Goal: Complete application form

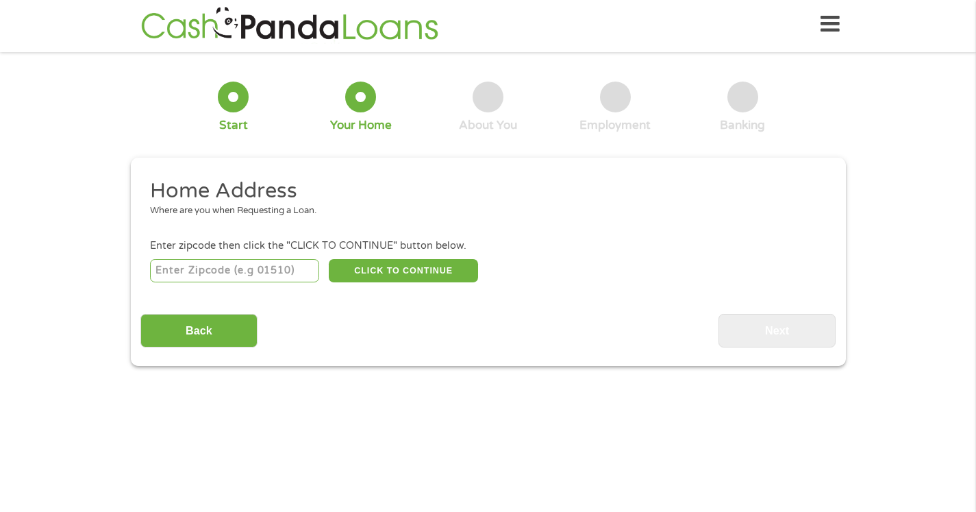
scroll to position [5, 5]
click at [254, 276] on input "number" at bounding box center [234, 270] width 169 height 23
type input "33196"
click at [404, 273] on button "CLICK TO CONTINUE" at bounding box center [403, 270] width 149 height 23
type input "33196"
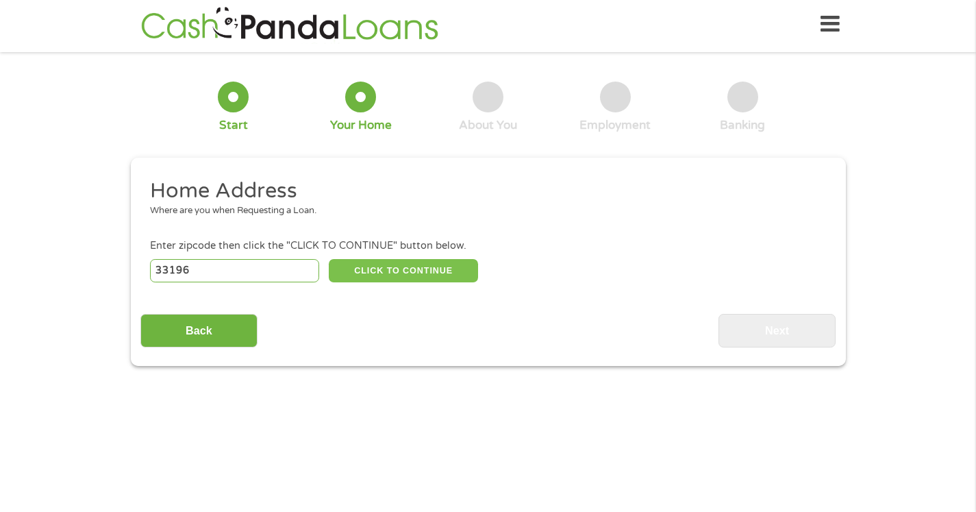
type input "[GEOGRAPHIC_DATA]"
select select "[US_STATE]"
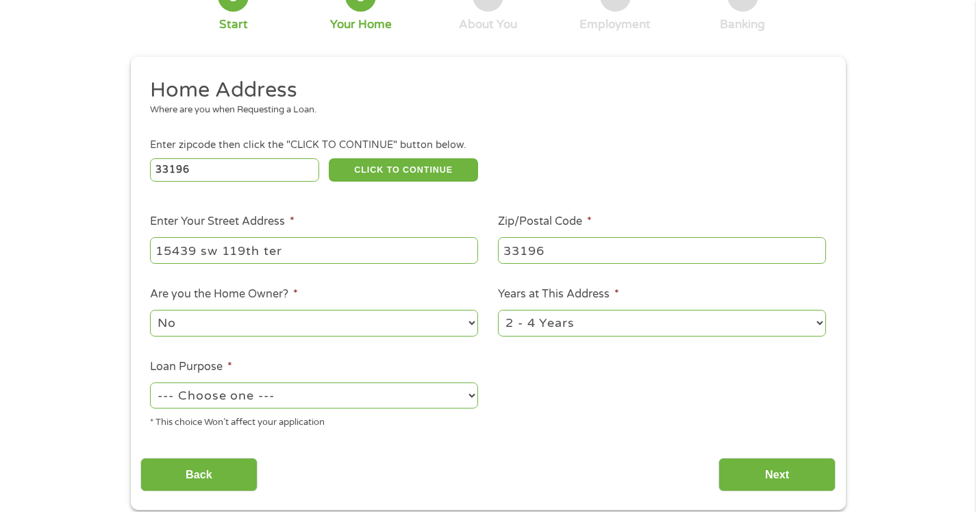
scroll to position [135, 0]
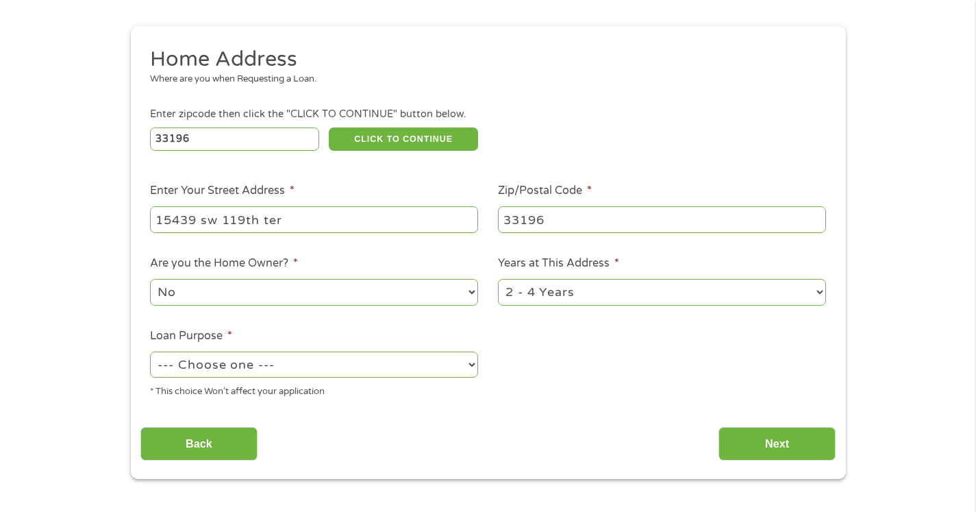
type input "15439 sw 119th ter"
select select "60months"
select select "shorttermcash"
click at [780, 434] on input "Next" at bounding box center [777, 444] width 117 height 34
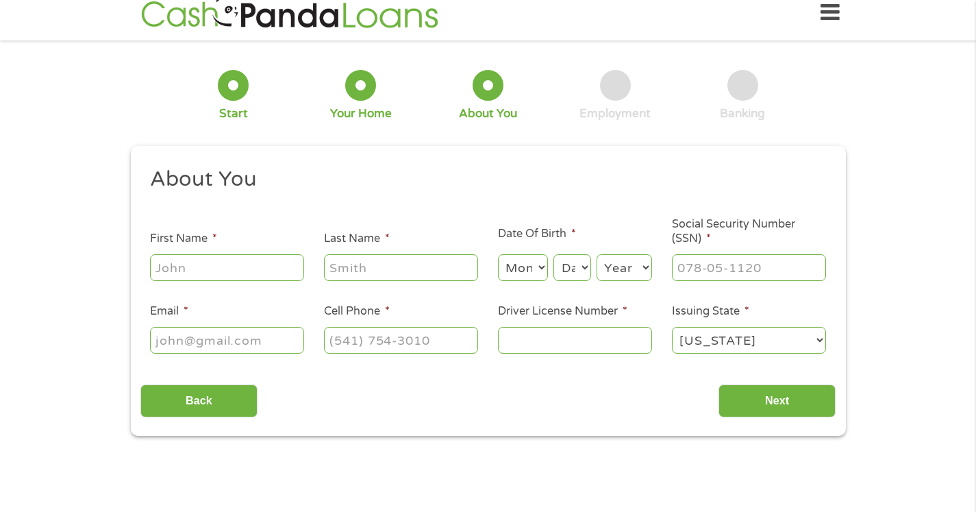
scroll to position [3, 0]
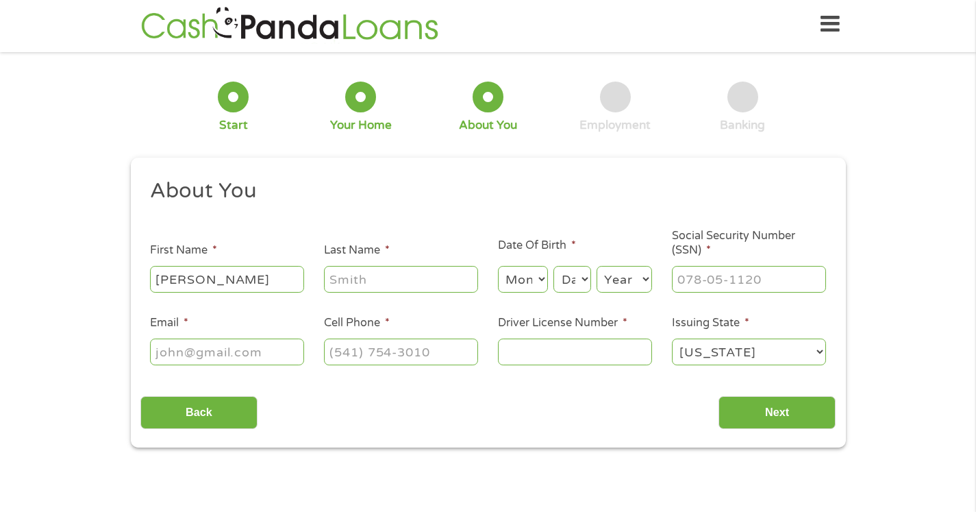
type input "[PERSON_NAME]"
select select "6"
select select "24"
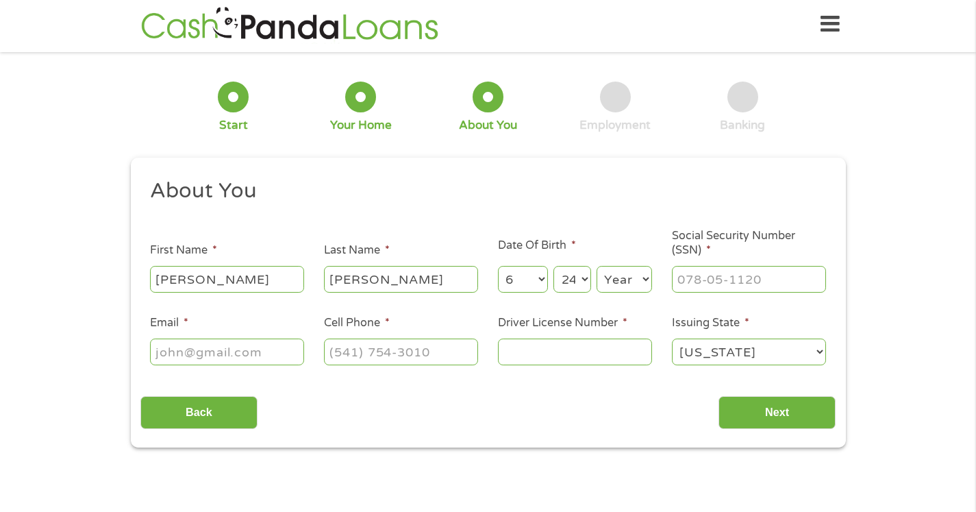
select select "2003"
click at [764, 280] on input "___-__-____" at bounding box center [749, 279] width 154 height 26
type input "092-25-3302"
type input "[EMAIL_ADDRESS][DOMAIN_NAME]"
type input "[PHONE_NUMBER]"
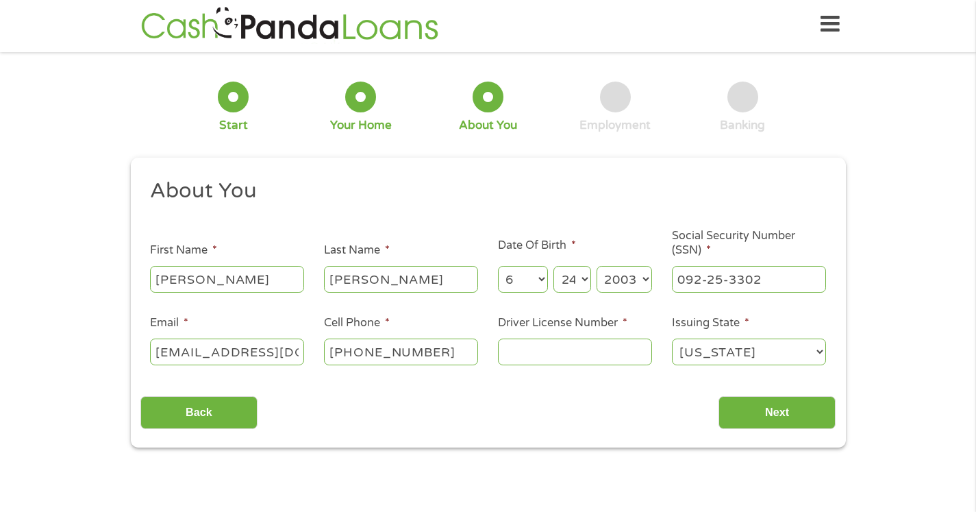
click at [542, 356] on input "Driver License Number *" at bounding box center [575, 351] width 154 height 26
type input "6"
type input "p625-210-03-224-0"
click at [760, 416] on input "Next" at bounding box center [777, 413] width 117 height 34
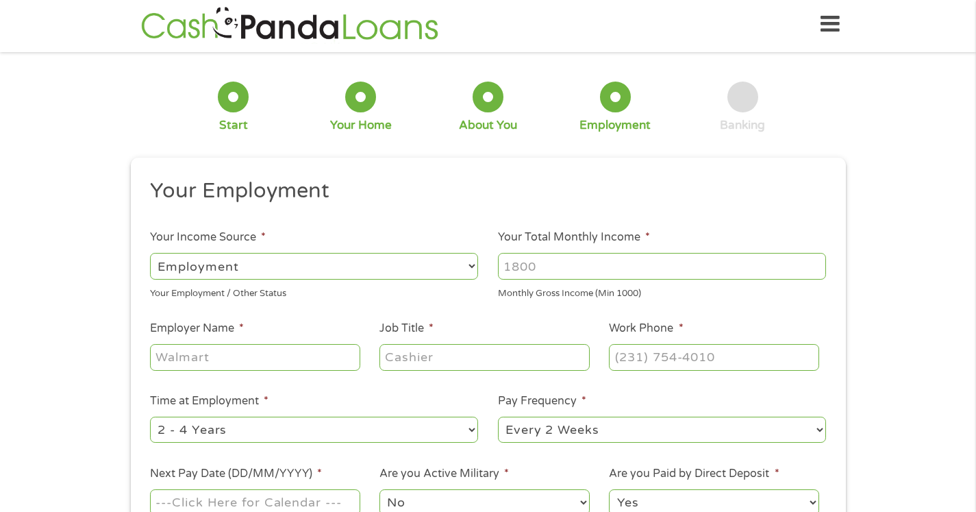
scroll to position [5, 5]
click at [564, 269] on input "Your Total Monthly Income *" at bounding box center [662, 266] width 328 height 26
type input "3500"
type input "Eos Fitness"
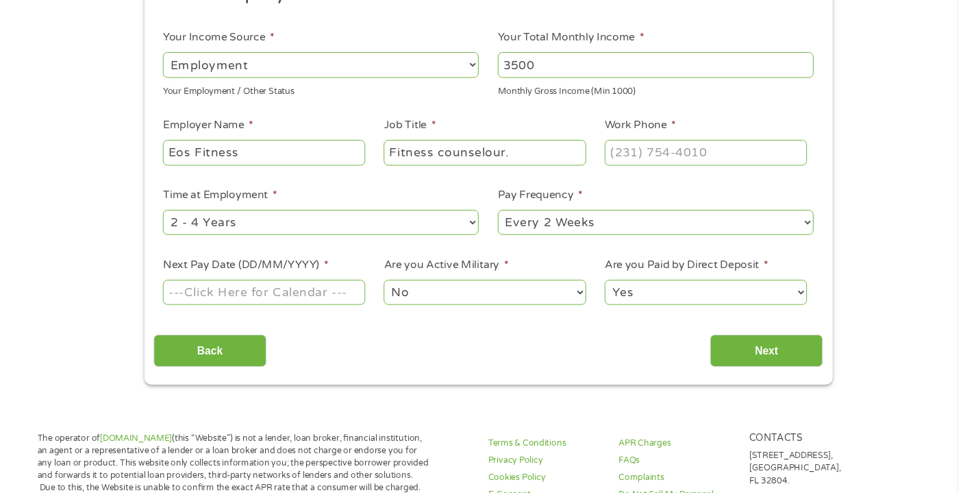
scroll to position [207, 0]
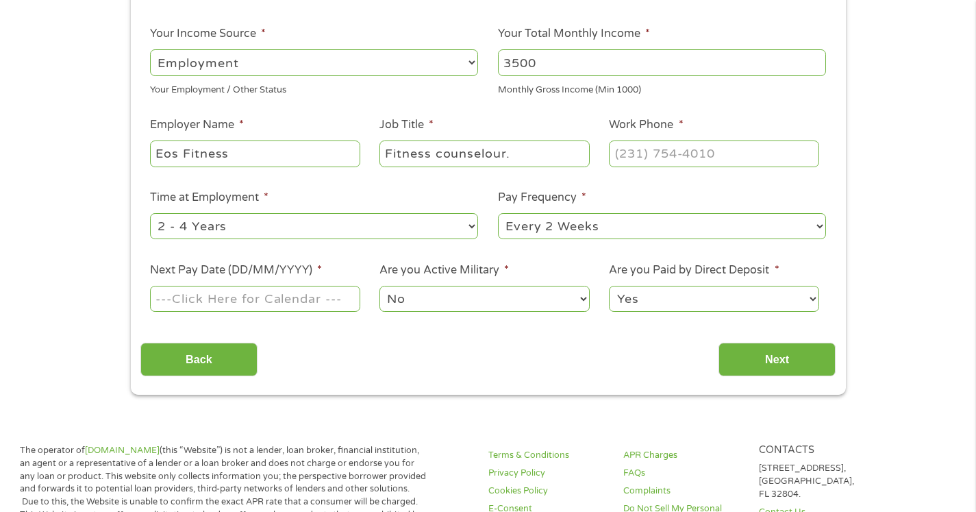
drag, startPoint x: 437, startPoint y: 155, endPoint x: 509, endPoint y: 160, distance: 72.1
click at [509, 160] on input "Fitness counselour." at bounding box center [484, 153] width 210 height 26
click at [510, 158] on input "Fitness counselour." at bounding box center [484, 153] width 210 height 26
click at [498, 155] on input "Fitness counselour." at bounding box center [484, 153] width 210 height 26
type input "Fitness counselor."
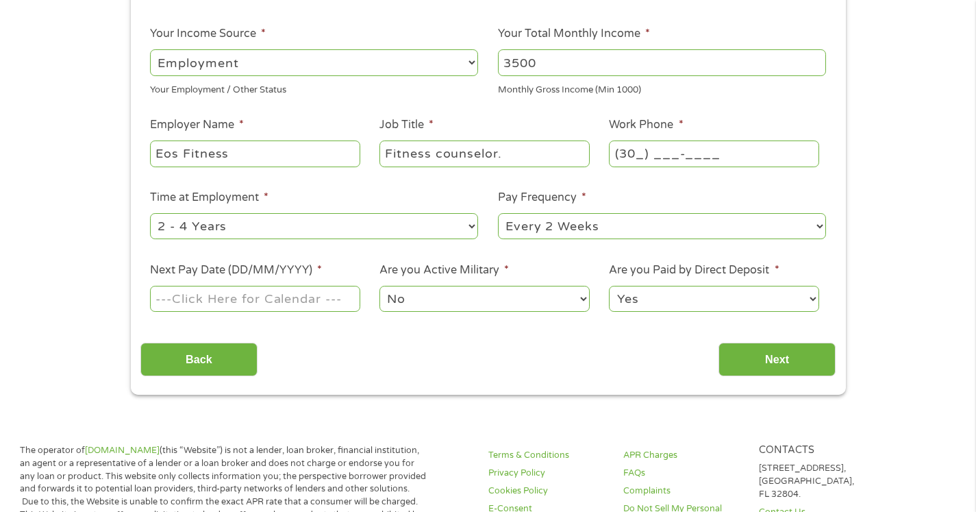
type input "(305) ___-____"
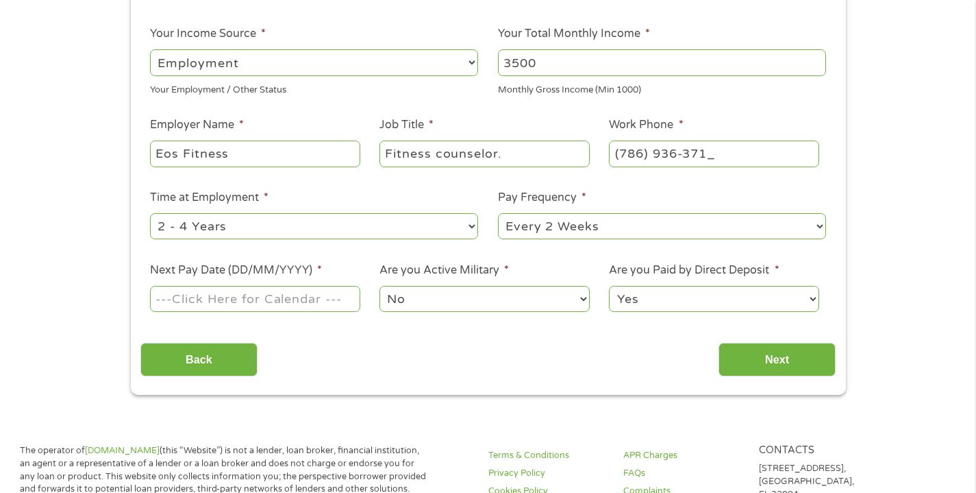
type input "[PHONE_NUMBER]"
click at [325, 286] on input "Next Pay Date (DD/MM/YYYY) *" at bounding box center [255, 299] width 210 height 26
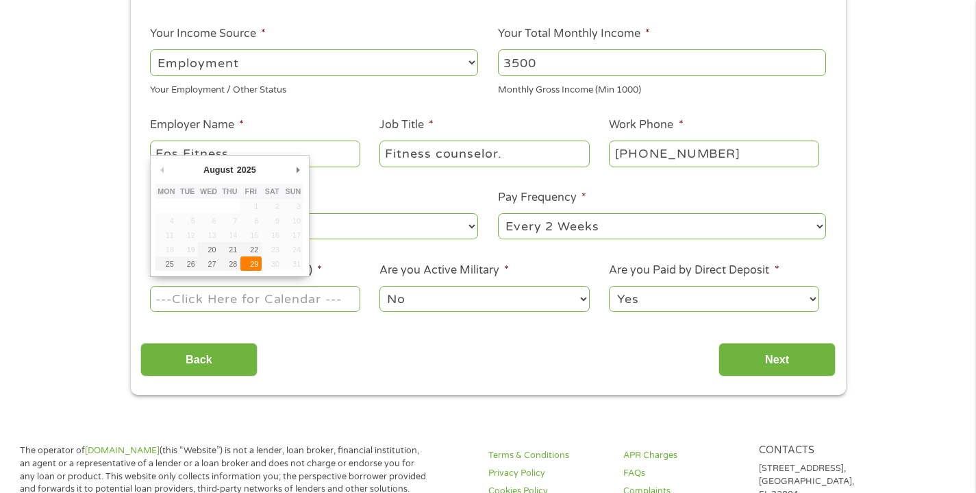
type input "[DATE]"
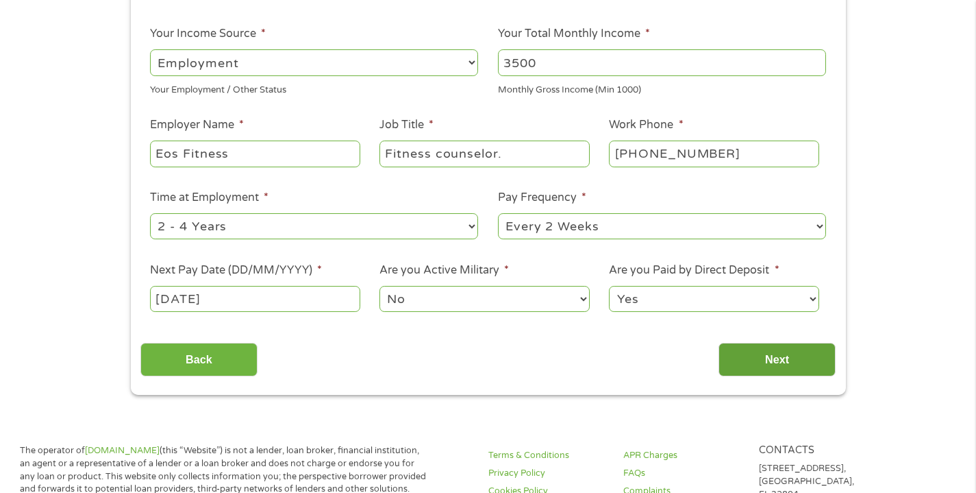
click at [768, 355] on input "Next" at bounding box center [777, 359] width 117 height 34
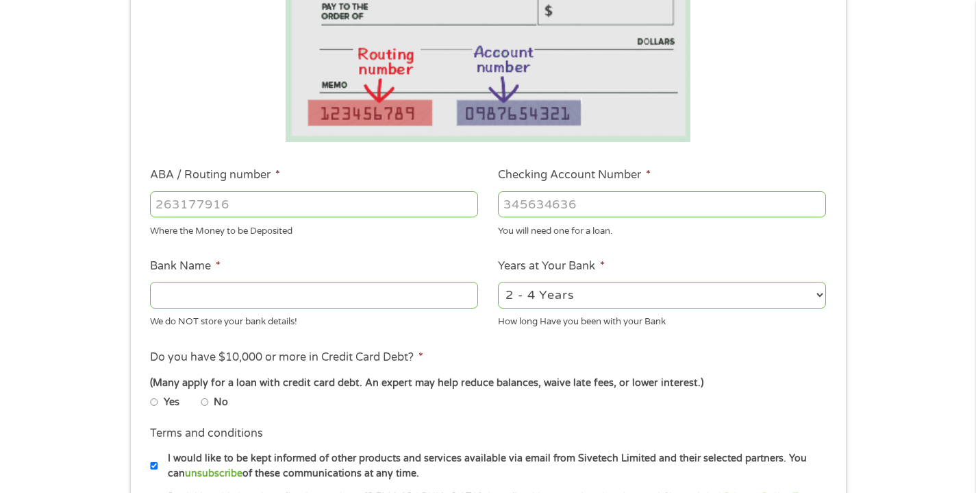
scroll to position [275, 0]
select select "60months"
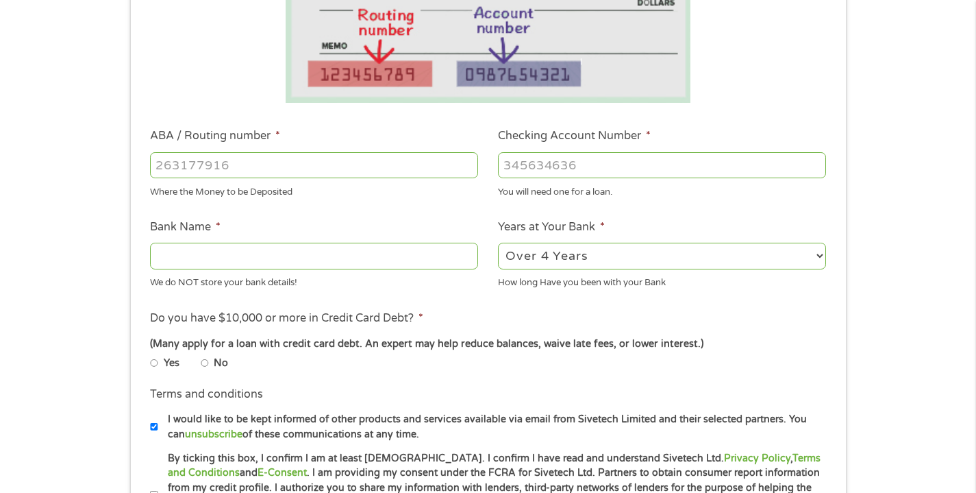
scroll to position [316, 0]
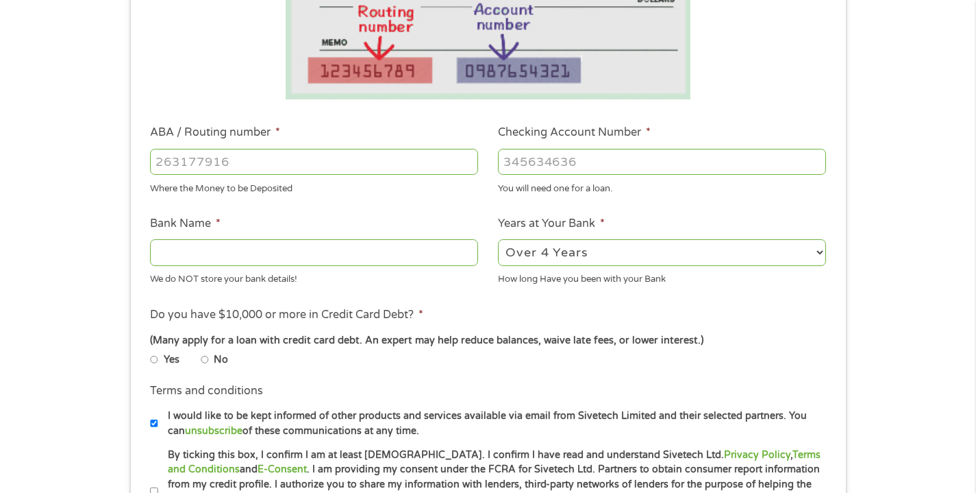
click at [210, 357] on li "No" at bounding box center [225, 359] width 49 height 16
click at [204, 358] on input "No" at bounding box center [205, 360] width 8 height 8
radio input "true"
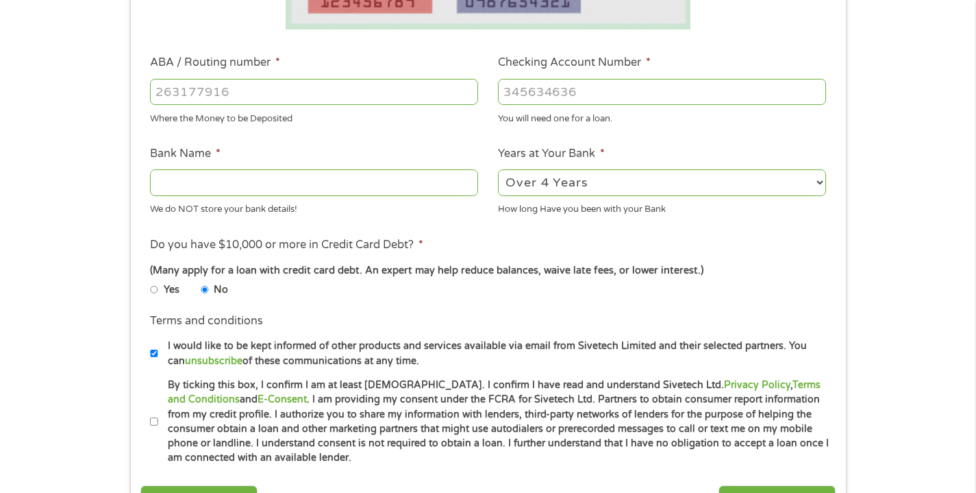
scroll to position [406, 0]
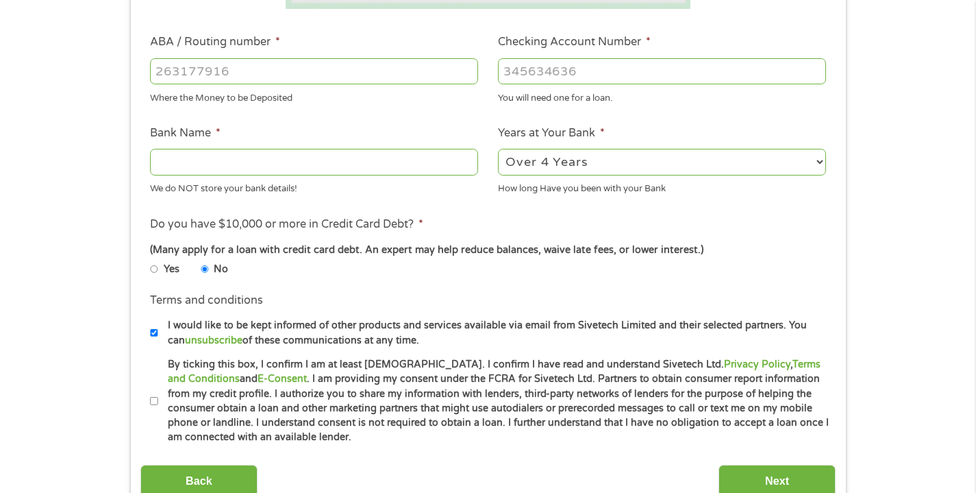
click at [153, 399] on input "By ticking this box, I confirm I am at least [DEMOGRAPHIC_DATA]. I confirm I ha…" at bounding box center [154, 401] width 8 height 8
checkbox input "true"
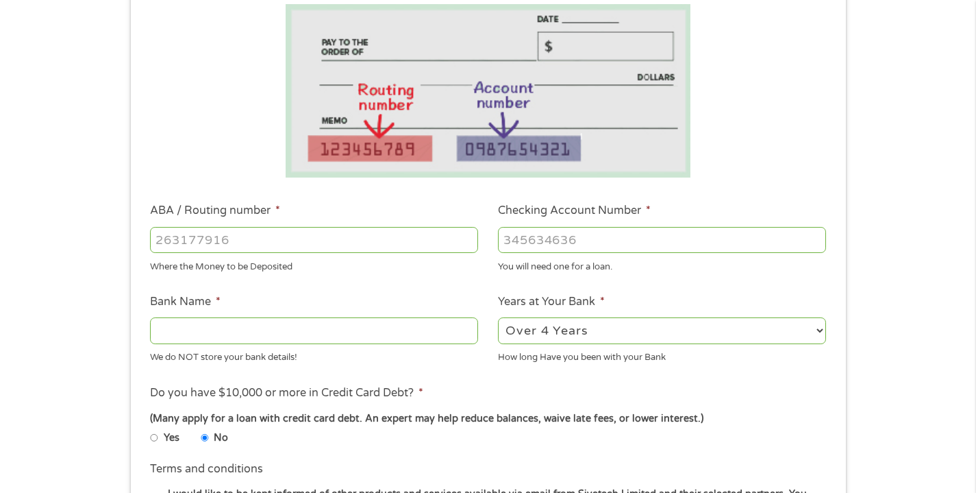
scroll to position [236, 0]
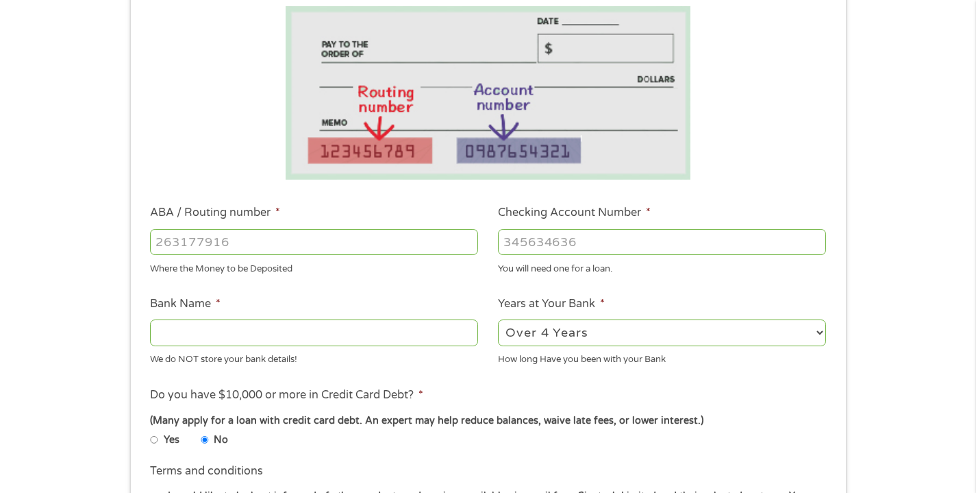
click at [264, 338] on input "Bank Name *" at bounding box center [314, 332] width 328 height 26
type input "Bank of America"
drag, startPoint x: 264, startPoint y: 282, endPoint x: 266, endPoint y: 242, distance: 40.5
click at [266, 242] on input "ABA / Routing number *" at bounding box center [314, 242] width 328 height 26
type input "063100277"
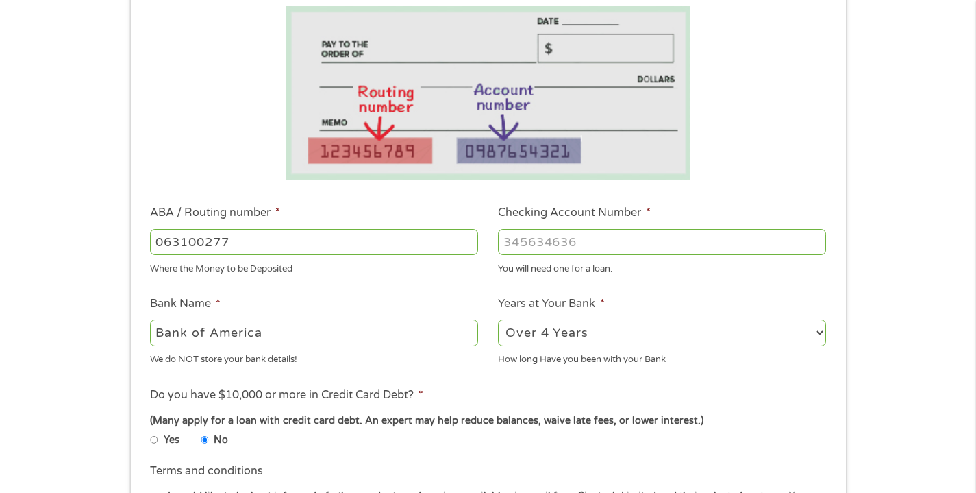
type input "BANK OF AMERICA NA"
type input "063100277"
click at [562, 240] on input "Checking Account Number *" at bounding box center [662, 242] width 328 height 26
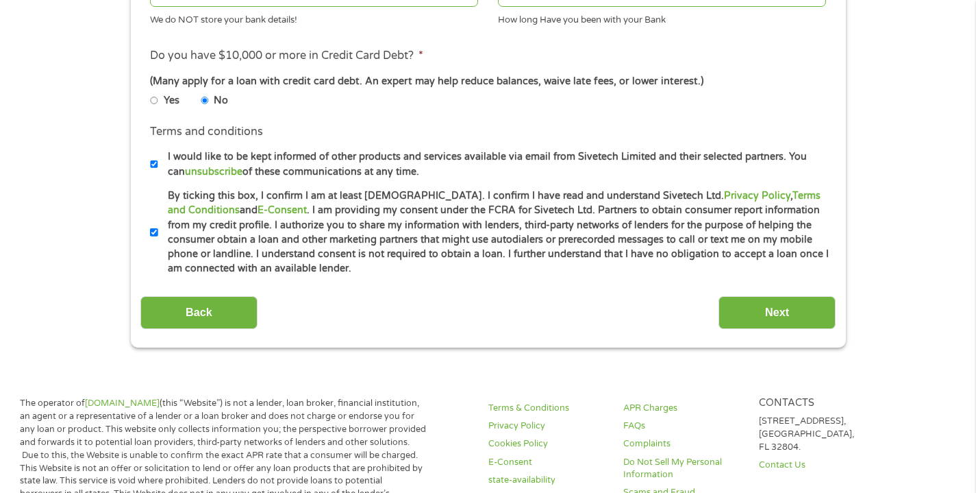
scroll to position [599, 0]
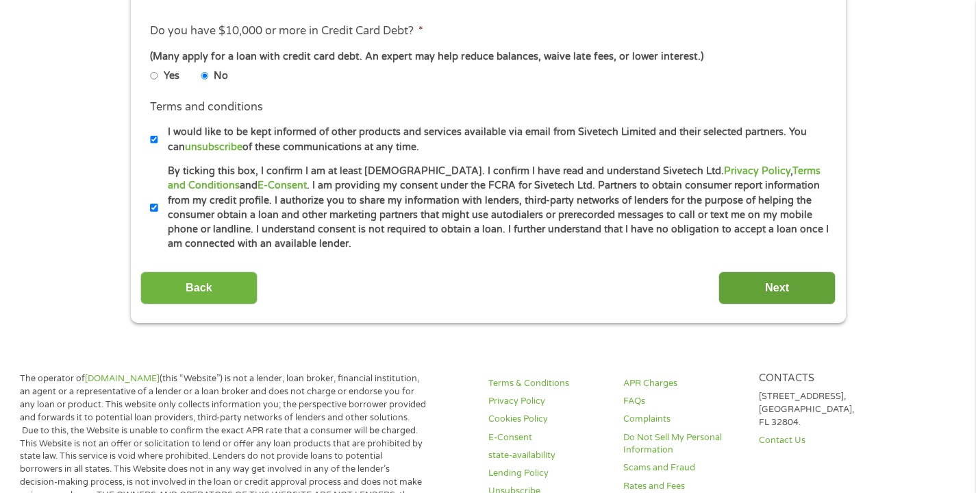
type input "898135832999"
click at [764, 277] on input "Next" at bounding box center [777, 288] width 117 height 34
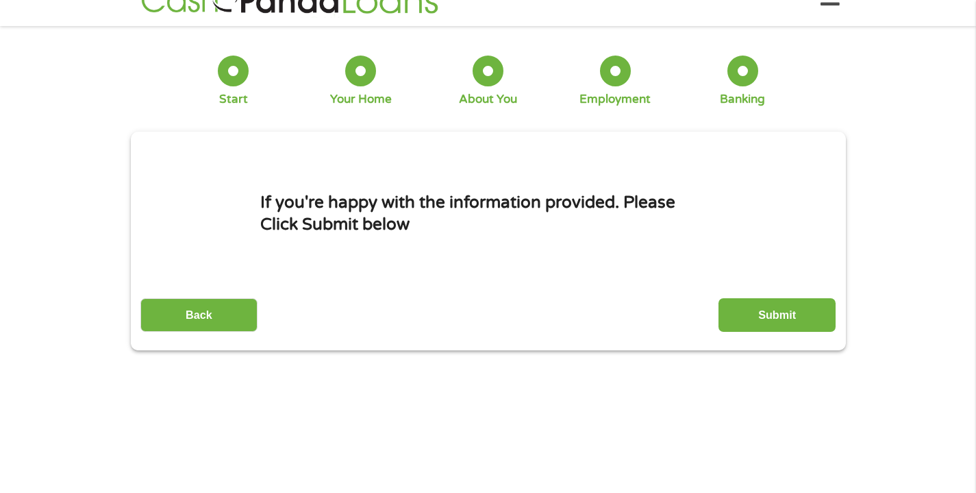
scroll to position [3, 0]
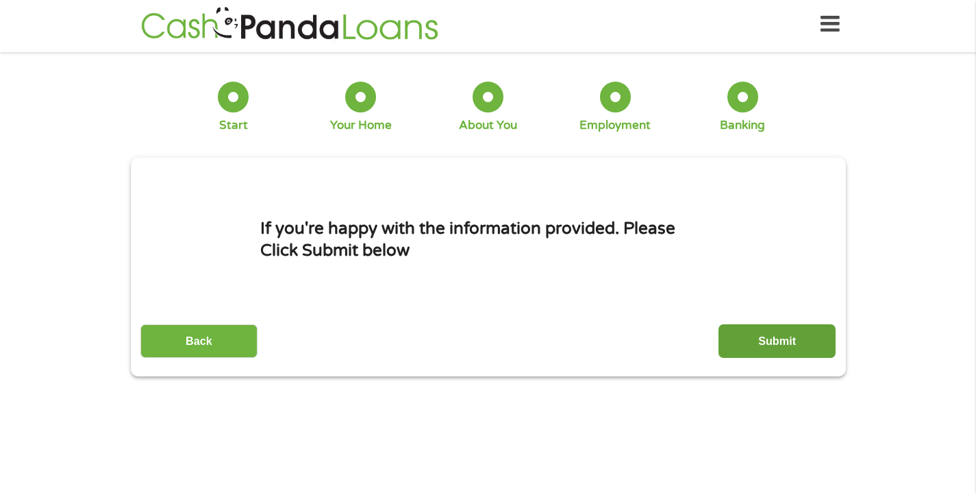
click at [761, 358] on input "Submit" at bounding box center [777, 341] width 117 height 34
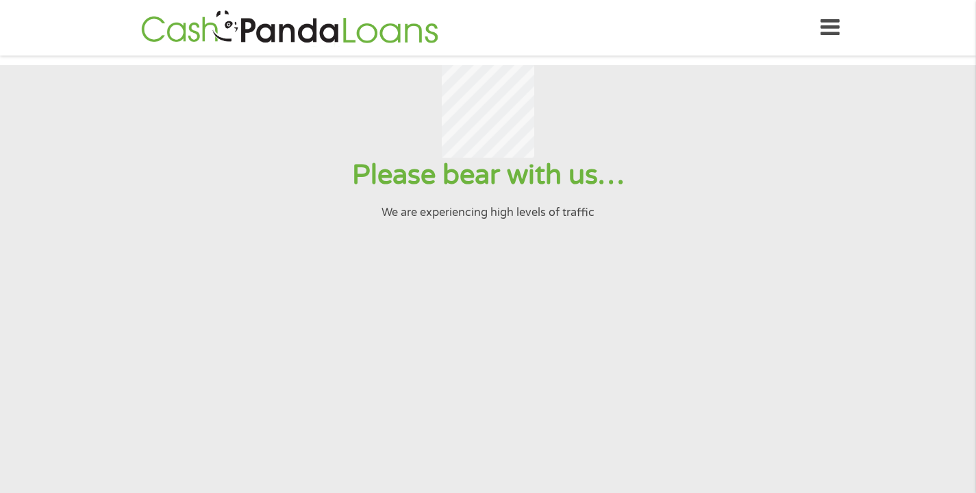
scroll to position [0, 0]
